Goal: Information Seeking & Learning: Learn about a topic

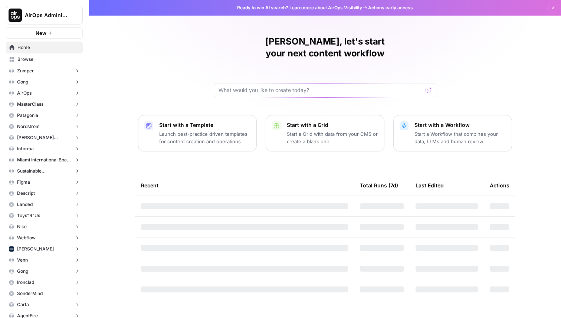
click at [45, 13] on span "AirOps Administrative" at bounding box center [47, 14] width 45 height 7
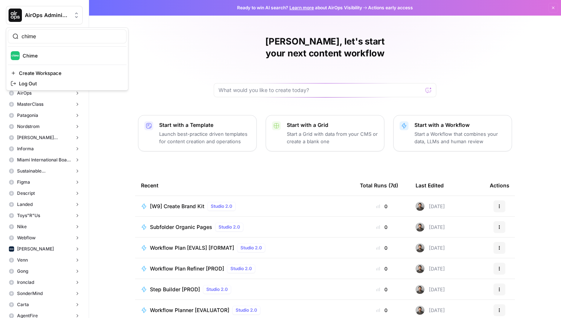
type input "chime"
click at [49, 53] on span "Chime" at bounding box center [72, 55] width 98 height 7
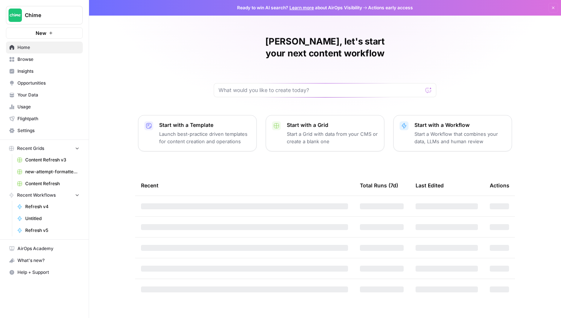
click at [42, 63] on link "Browse" at bounding box center [44, 59] width 77 height 12
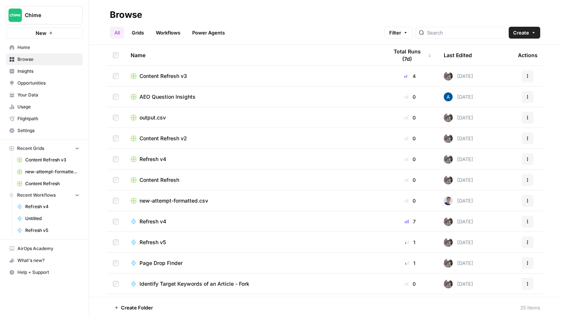
click at [37, 72] on span "Insights" at bounding box center [48, 71] width 62 height 7
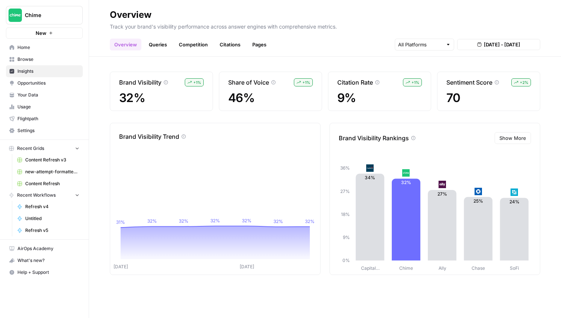
click at [506, 139] on span "Show More" at bounding box center [512, 137] width 27 height 7
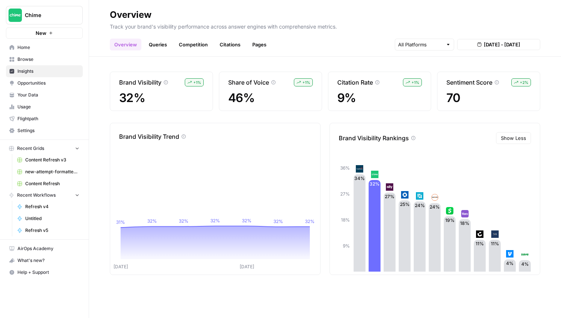
click at [155, 51] on header "Overview Track your brand's visibility performance across answer engines with c…" at bounding box center [325, 28] width 472 height 57
click at [154, 46] on link "Queries" at bounding box center [157, 45] width 27 height 12
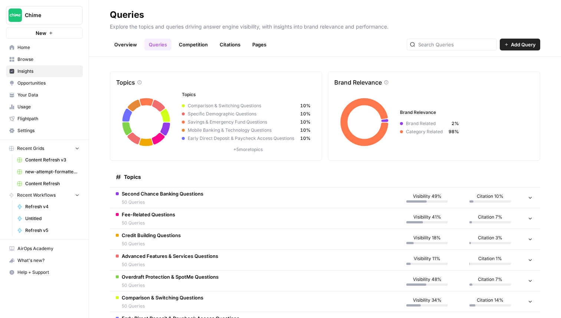
click at [169, 200] on span "50 Queries" at bounding box center [163, 202] width 82 height 7
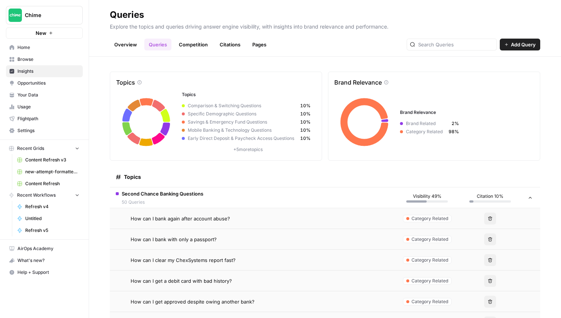
click at [170, 215] on span "How can I bank again after account abuse?" at bounding box center [180, 218] width 99 height 7
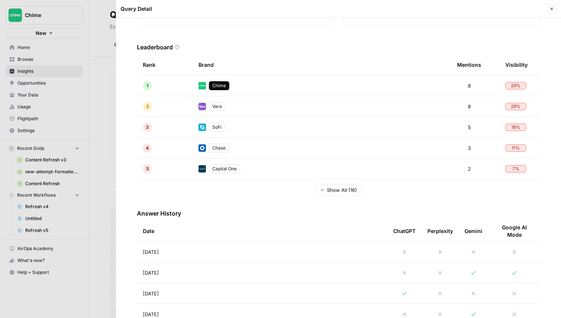
scroll to position [141, 0]
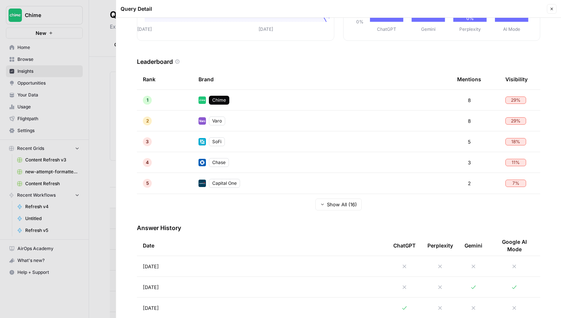
click at [334, 201] on span "Show All (16)" at bounding box center [342, 204] width 30 height 7
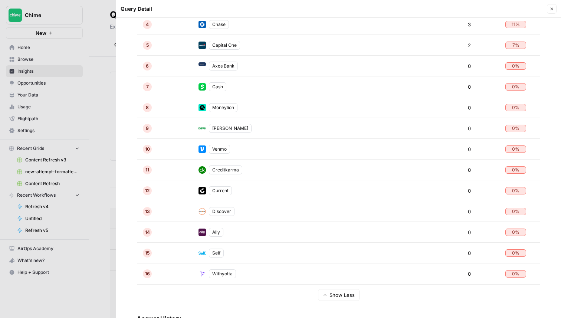
scroll to position [328, 0]
